Goal: Transaction & Acquisition: Obtain resource

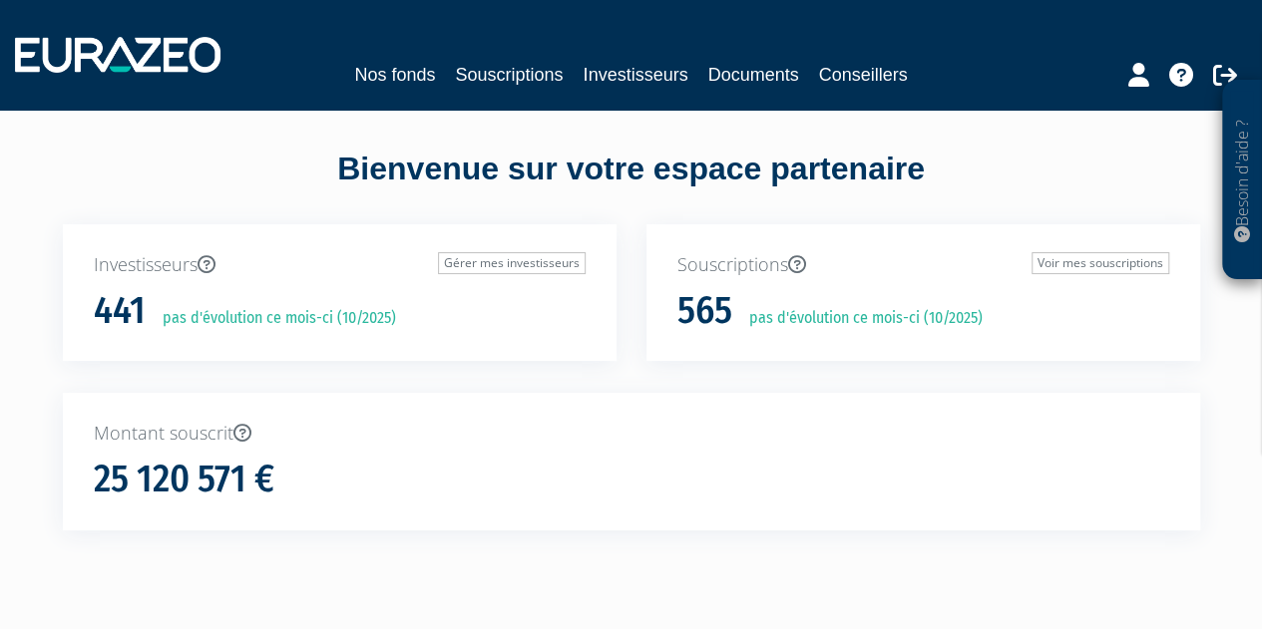
click at [409, 94] on nav "Nos fonds Souscriptions Investisseurs Documents Conseillers" at bounding box center [631, 55] width 1262 height 110
click at [405, 80] on link "Nos fonds" at bounding box center [394, 75] width 81 height 28
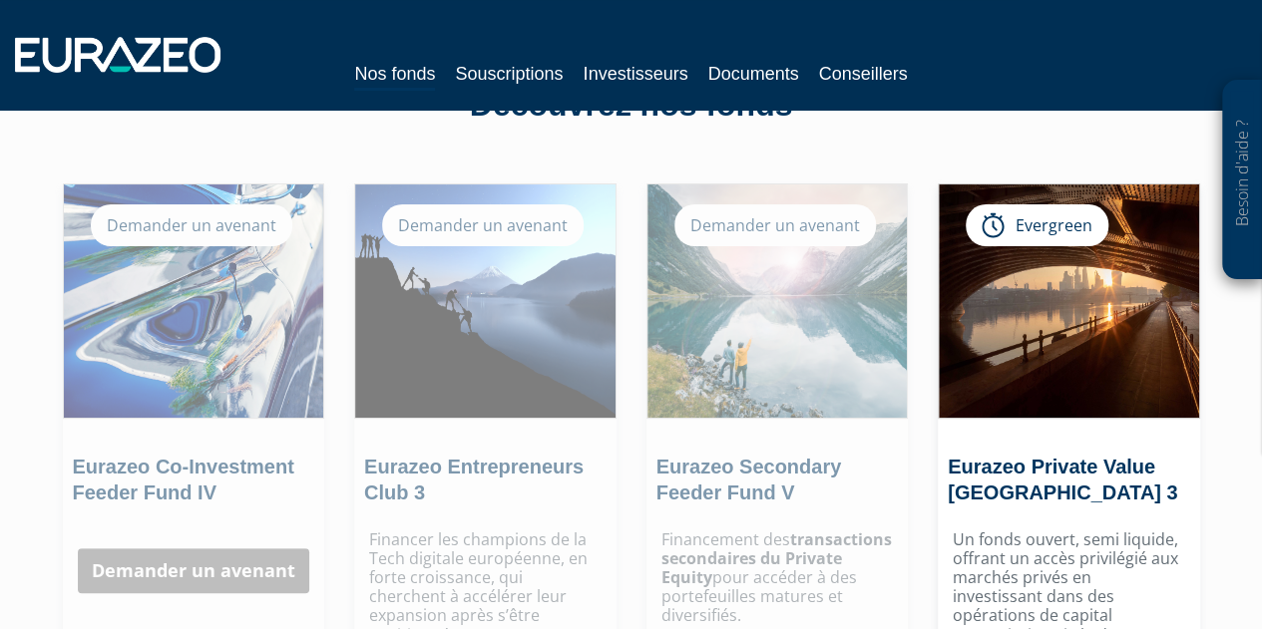
scroll to position [73, 0]
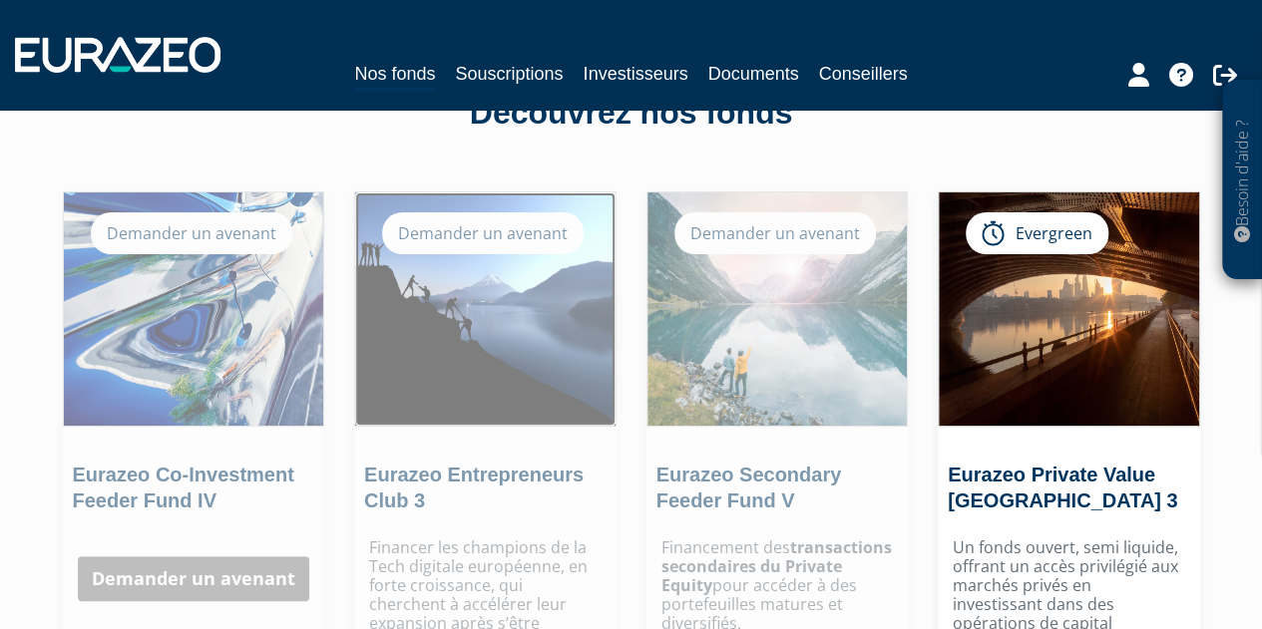
click at [519, 354] on img at bounding box center [485, 309] width 260 height 233
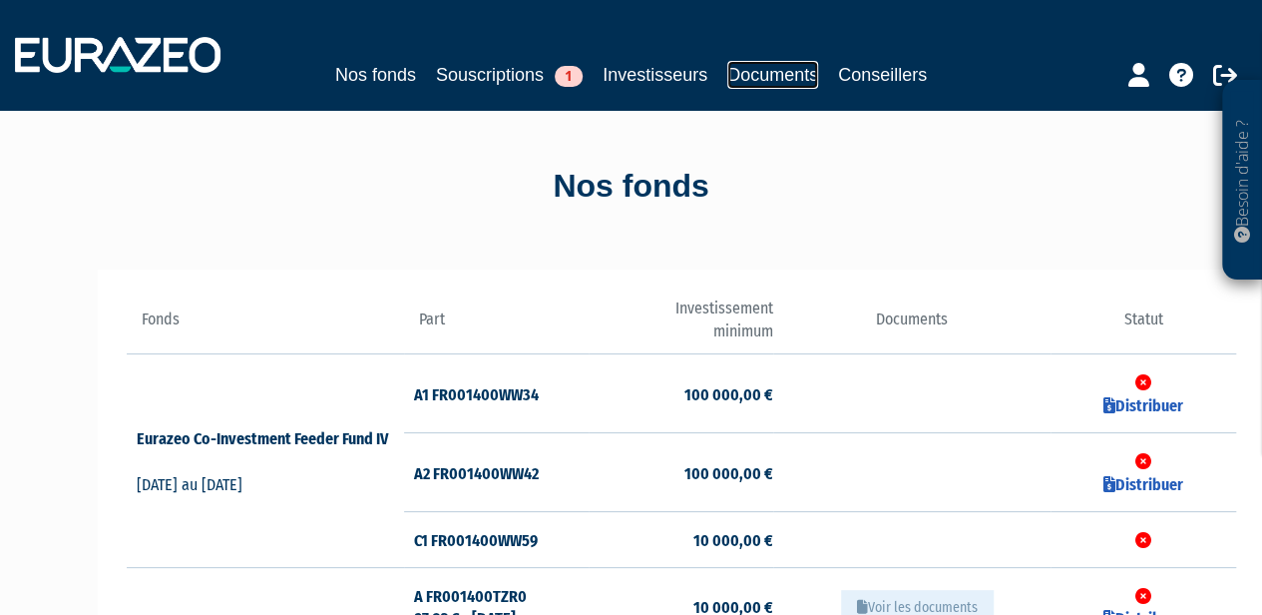
click at [774, 74] on link "Documents" at bounding box center [772, 75] width 91 height 28
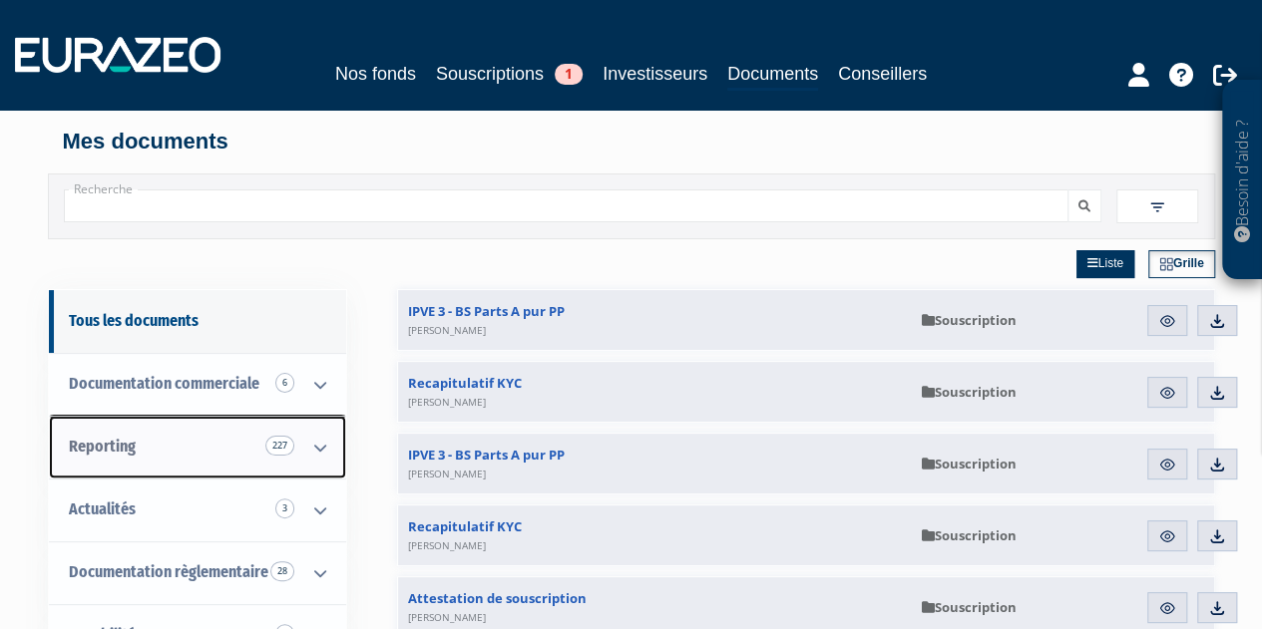
click at [323, 437] on icon at bounding box center [320, 448] width 52 height 62
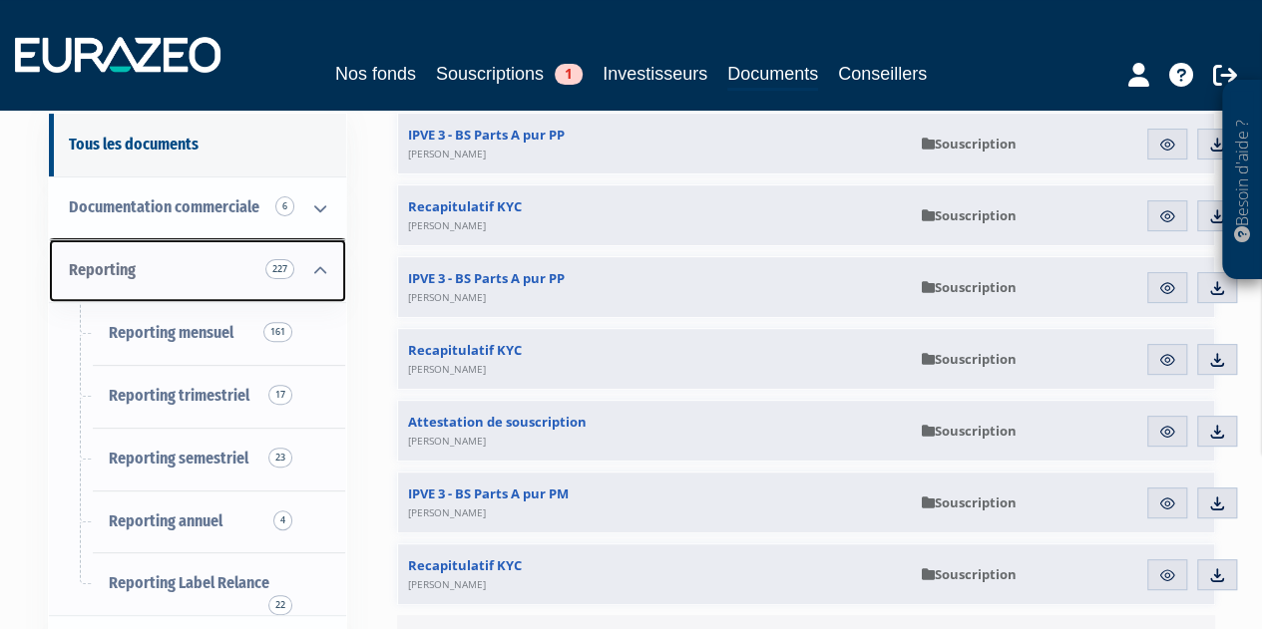
scroll to position [190, 0]
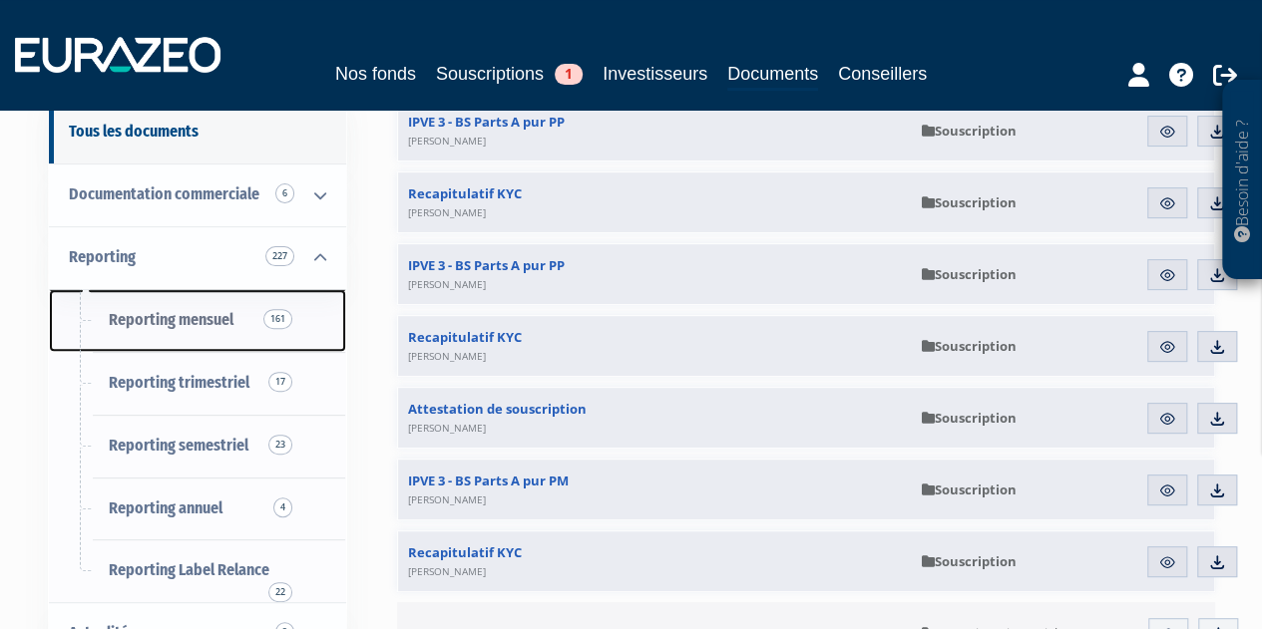
click at [263, 316] on span "161" at bounding box center [277, 319] width 29 height 20
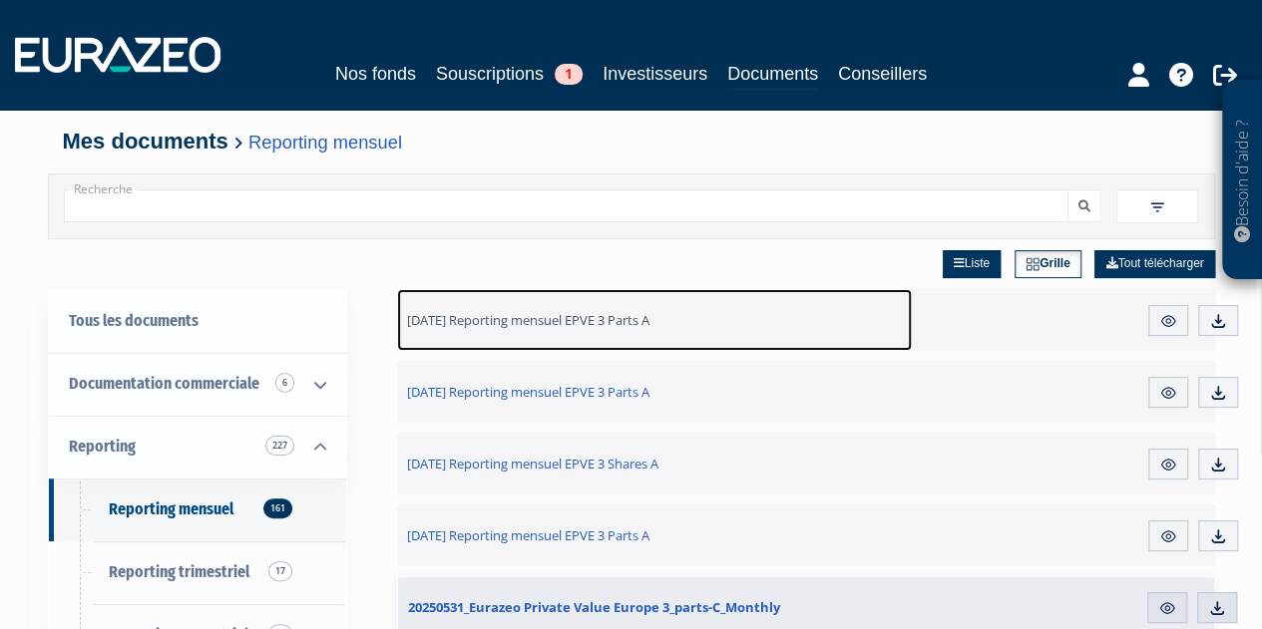
click at [641, 317] on span "[DATE] Reporting mensuel EPVE 3 Parts A" at bounding box center [528, 320] width 242 height 18
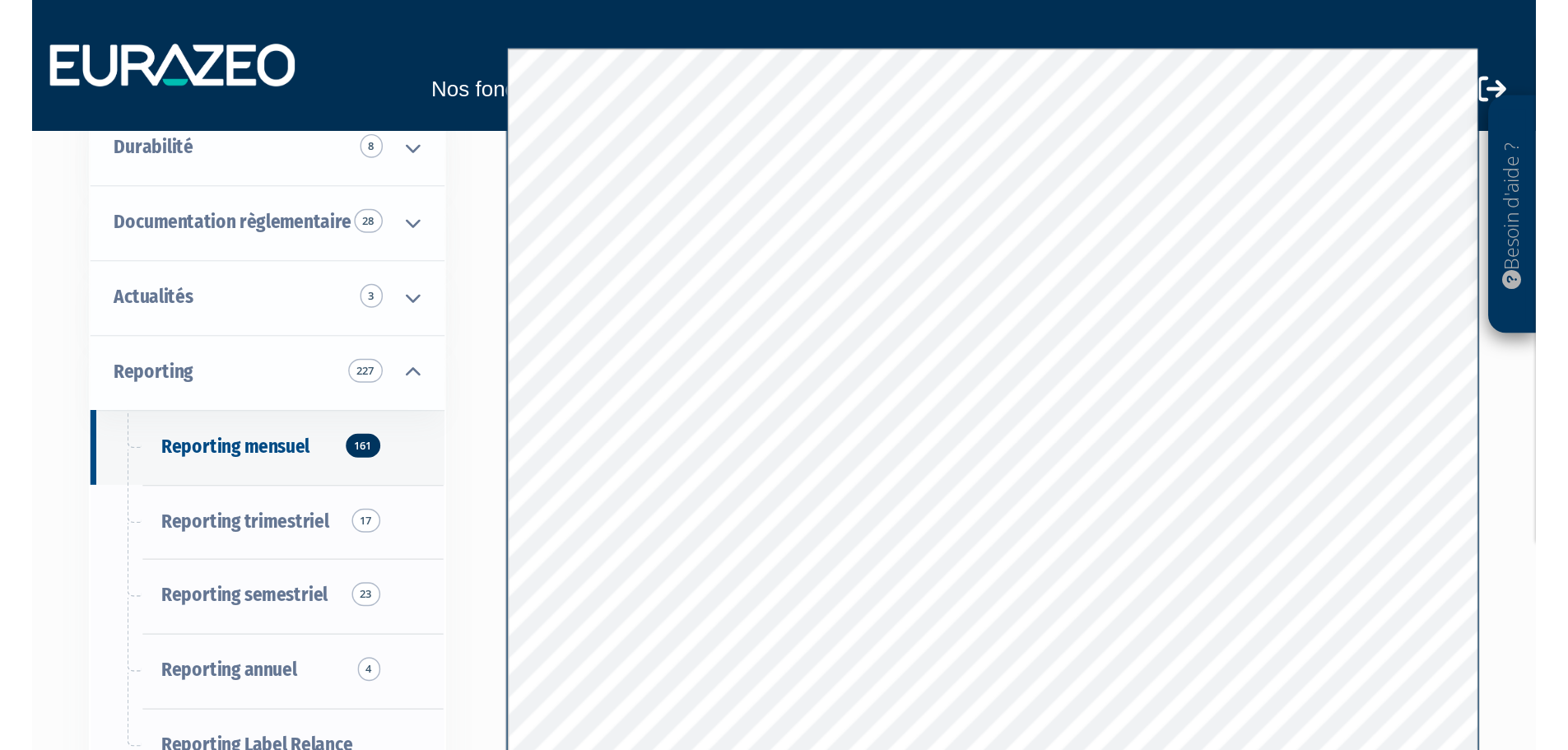
scroll to position [173, 0]
